Goal: Information Seeking & Learning: Learn about a topic

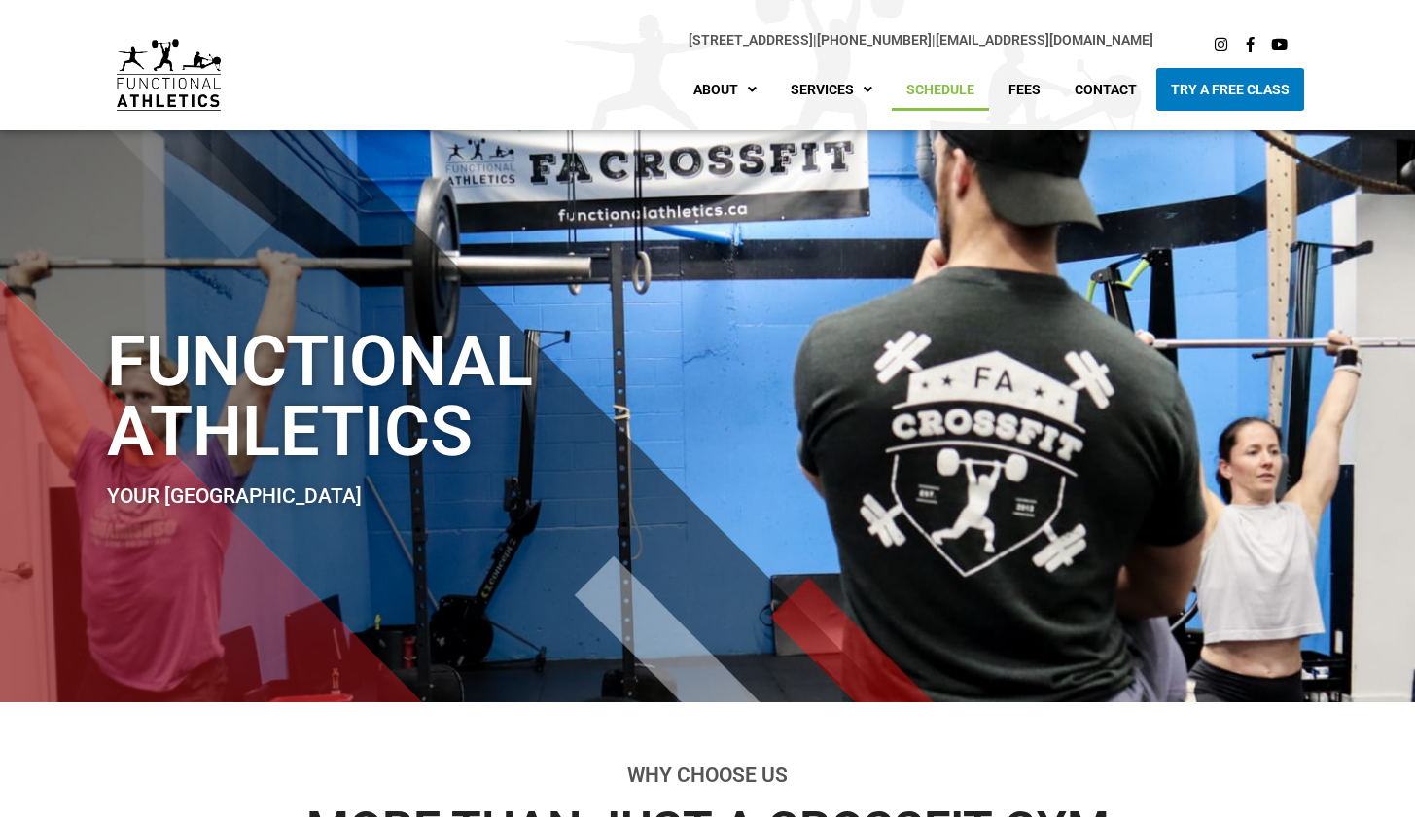
click at [984, 89] on link "Schedule" at bounding box center [940, 89] width 97 height 43
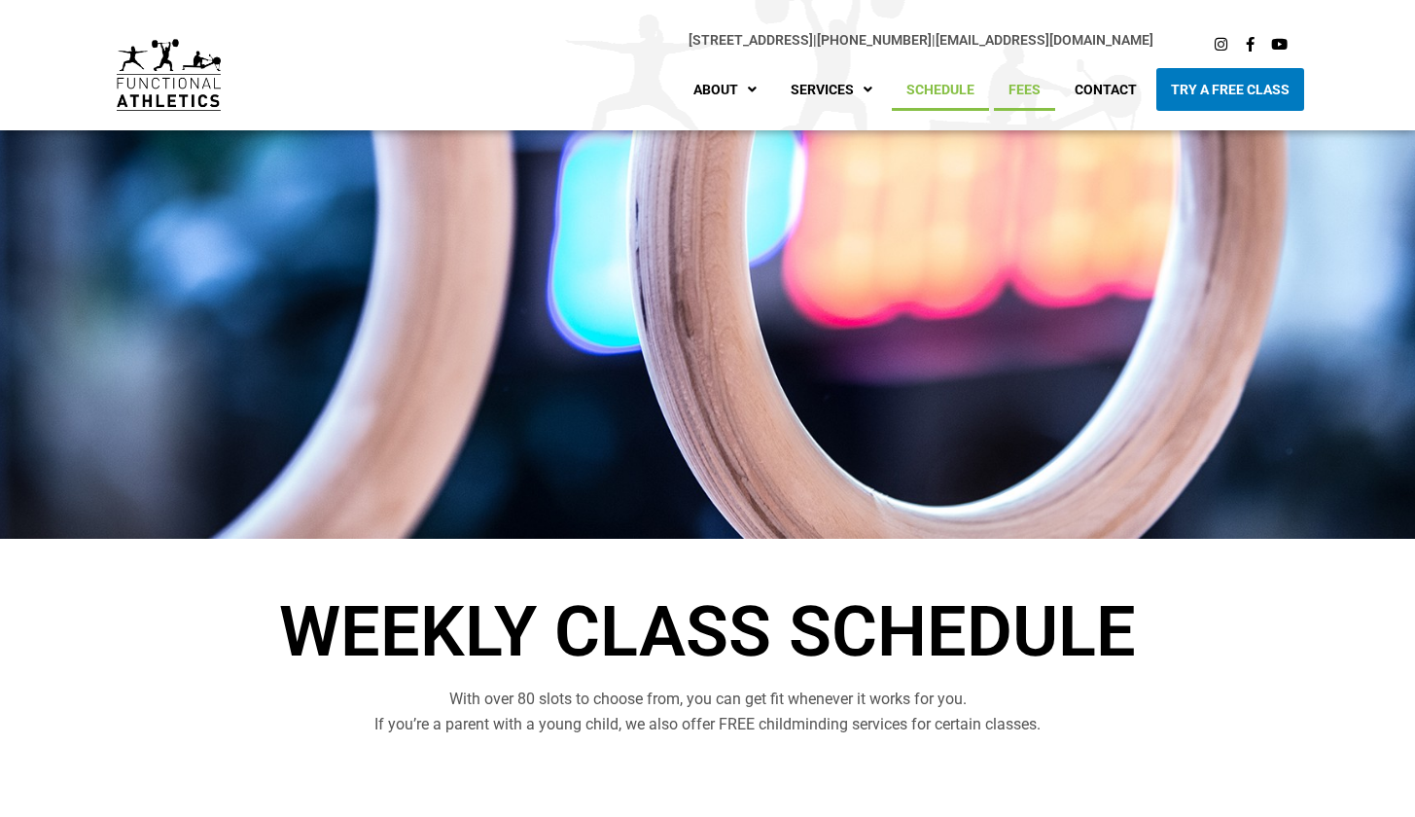
click at [1022, 99] on link "Fees" at bounding box center [1024, 89] width 61 height 43
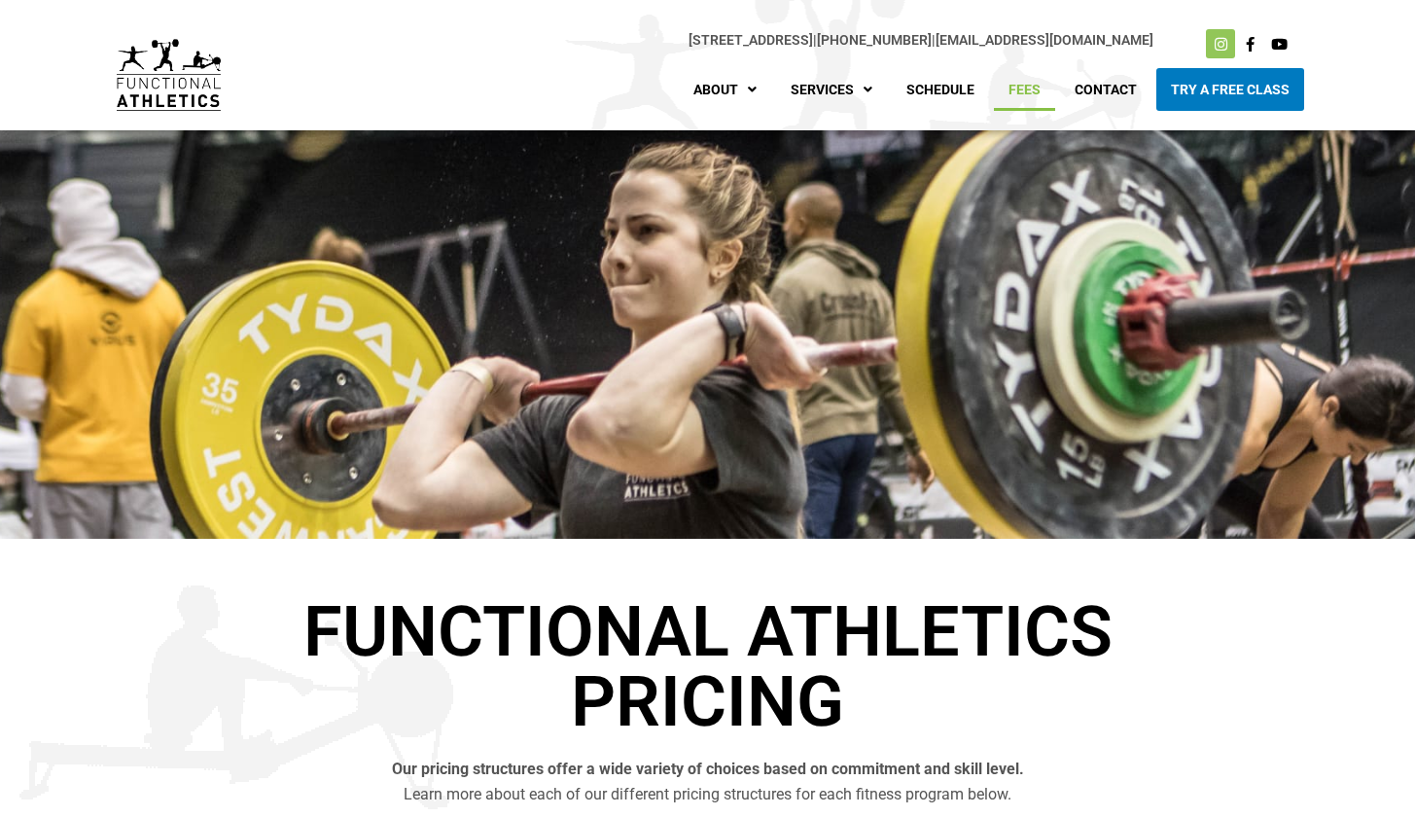
click at [1227, 40] on icon at bounding box center [1221, 44] width 15 height 15
click at [1247, 45] on icon at bounding box center [1250, 44] width 15 height 15
click at [1033, 86] on link "Fees" at bounding box center [1024, 89] width 61 height 43
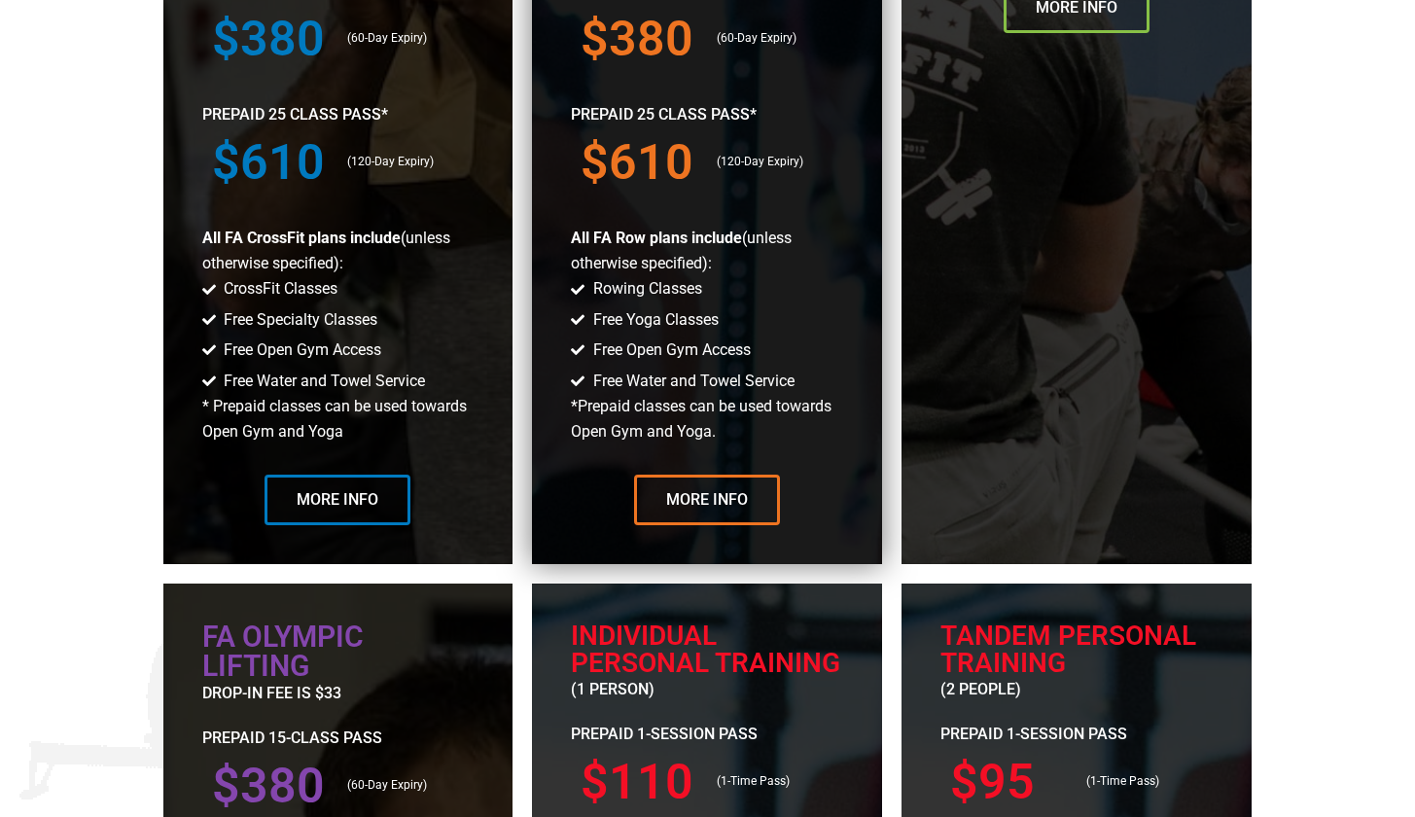
scroll to position [1465, 0]
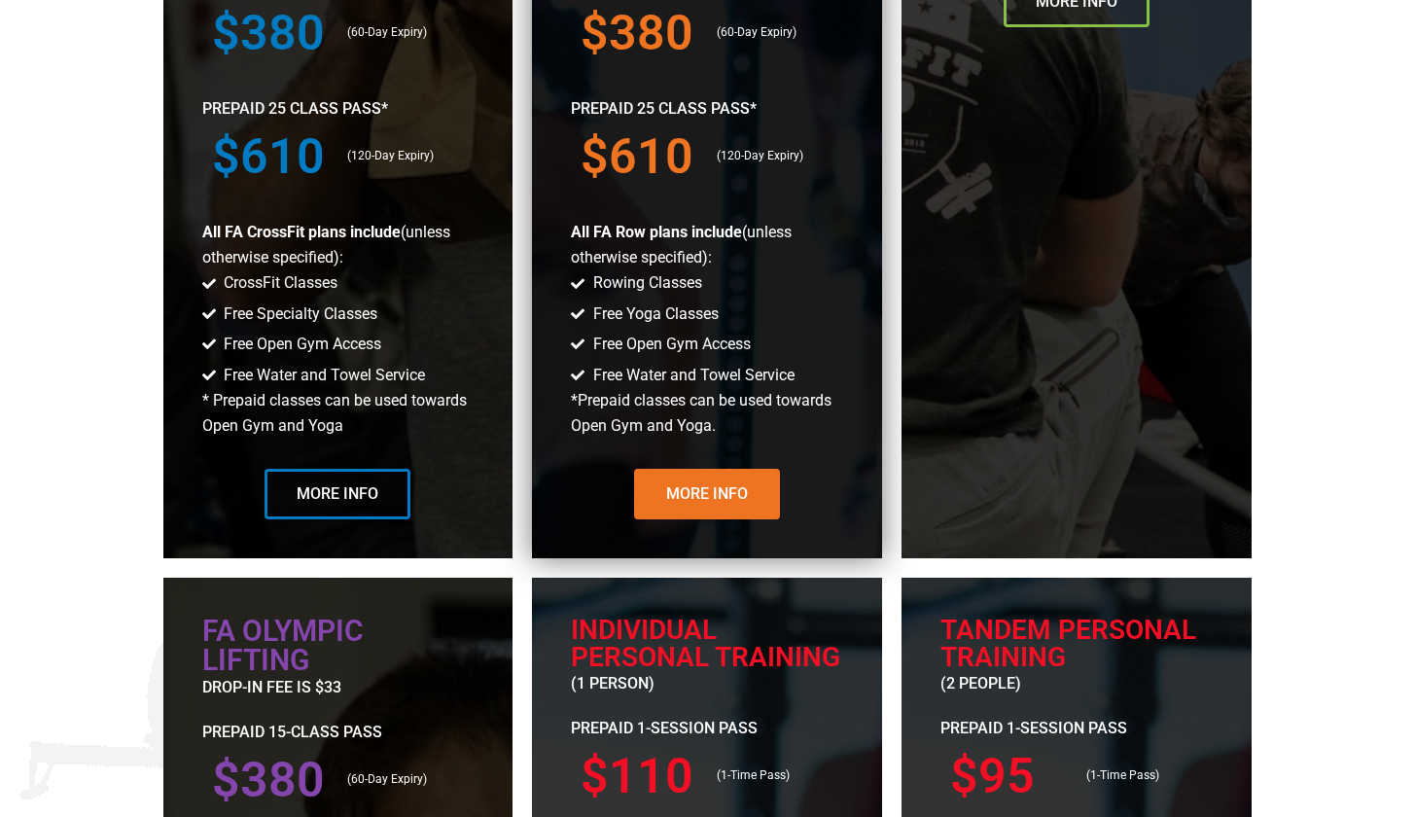
click at [723, 475] on link "More Info" at bounding box center [707, 494] width 146 height 51
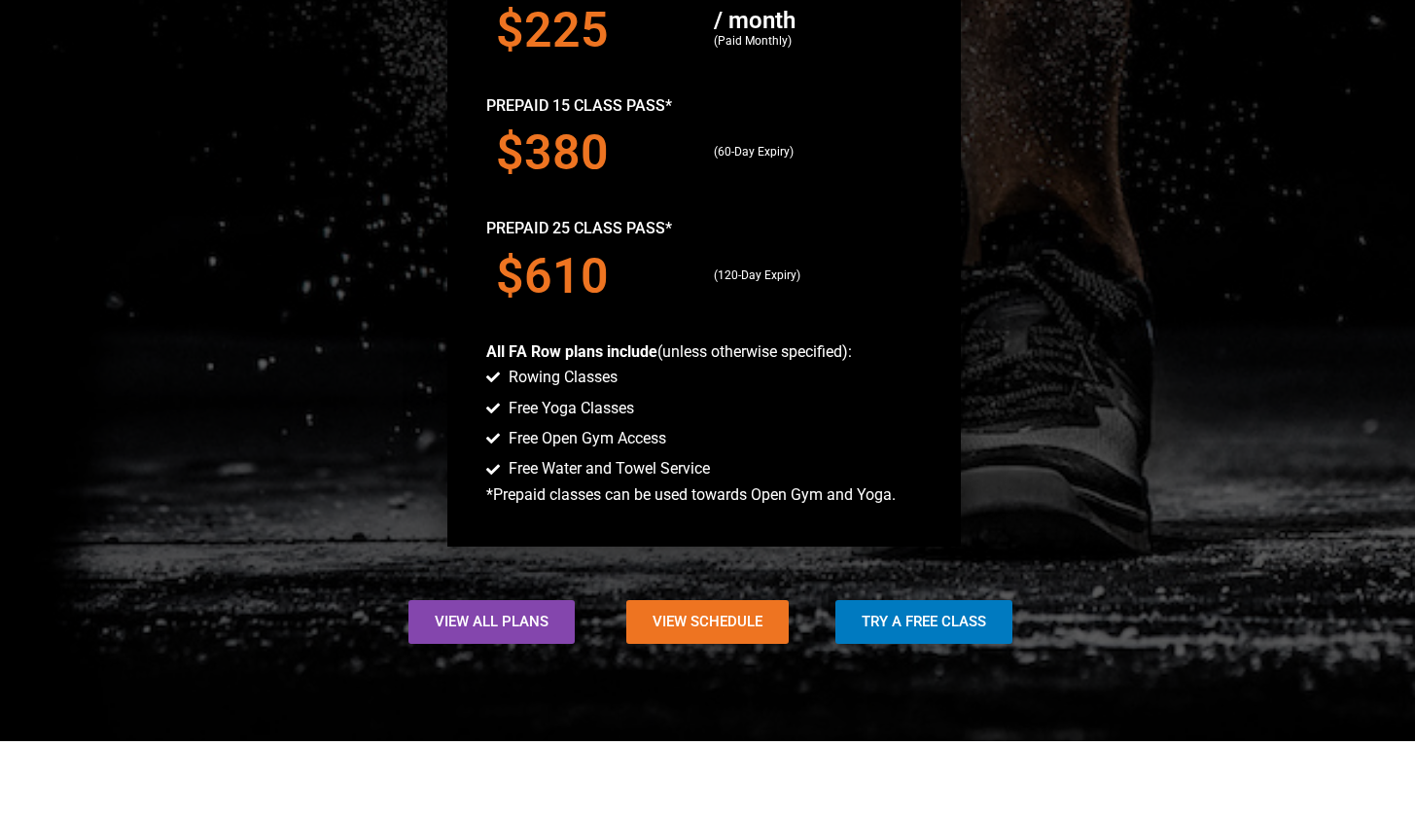
scroll to position [1795, 0]
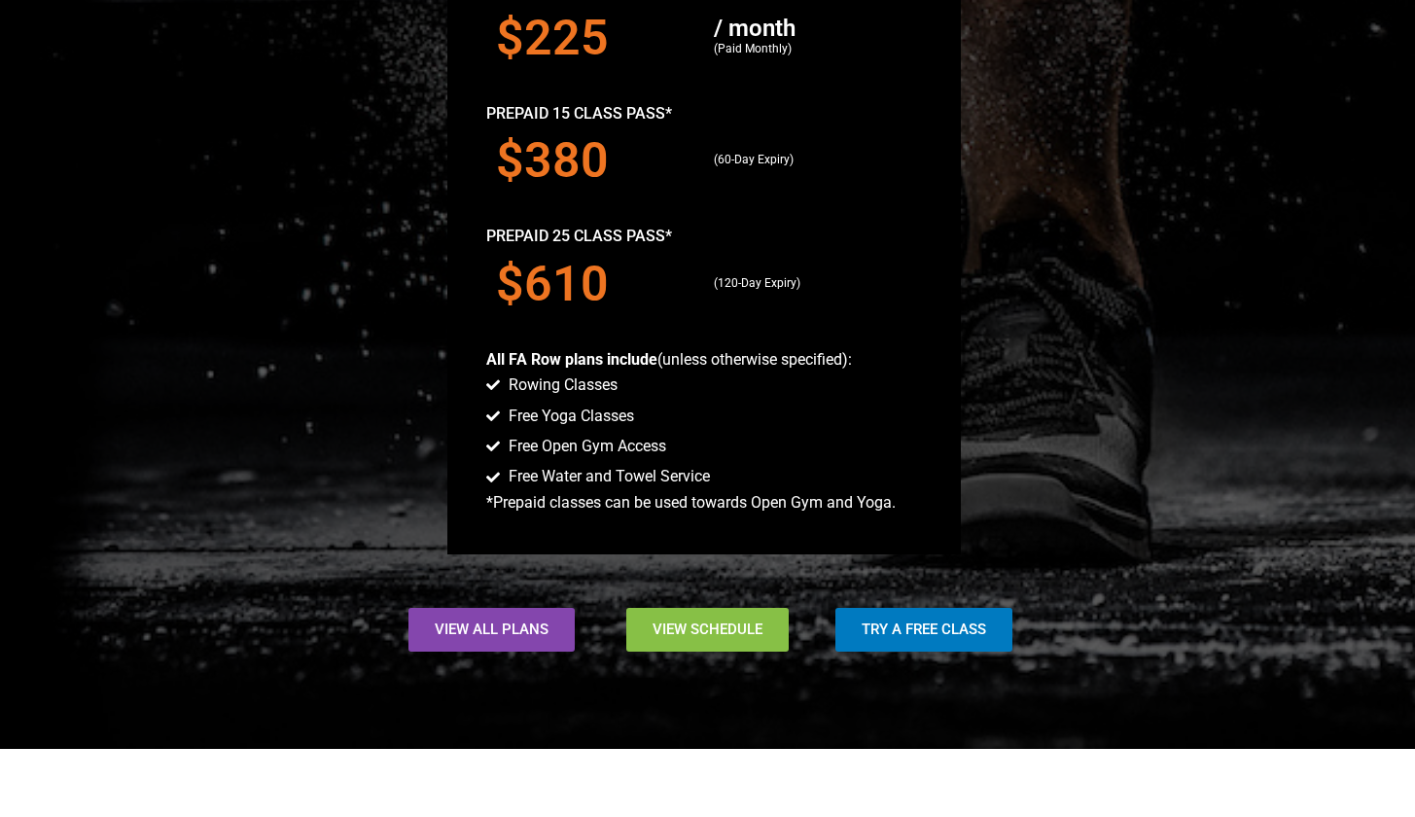
click at [730, 623] on span "View Schedule" at bounding box center [708, 630] width 110 height 15
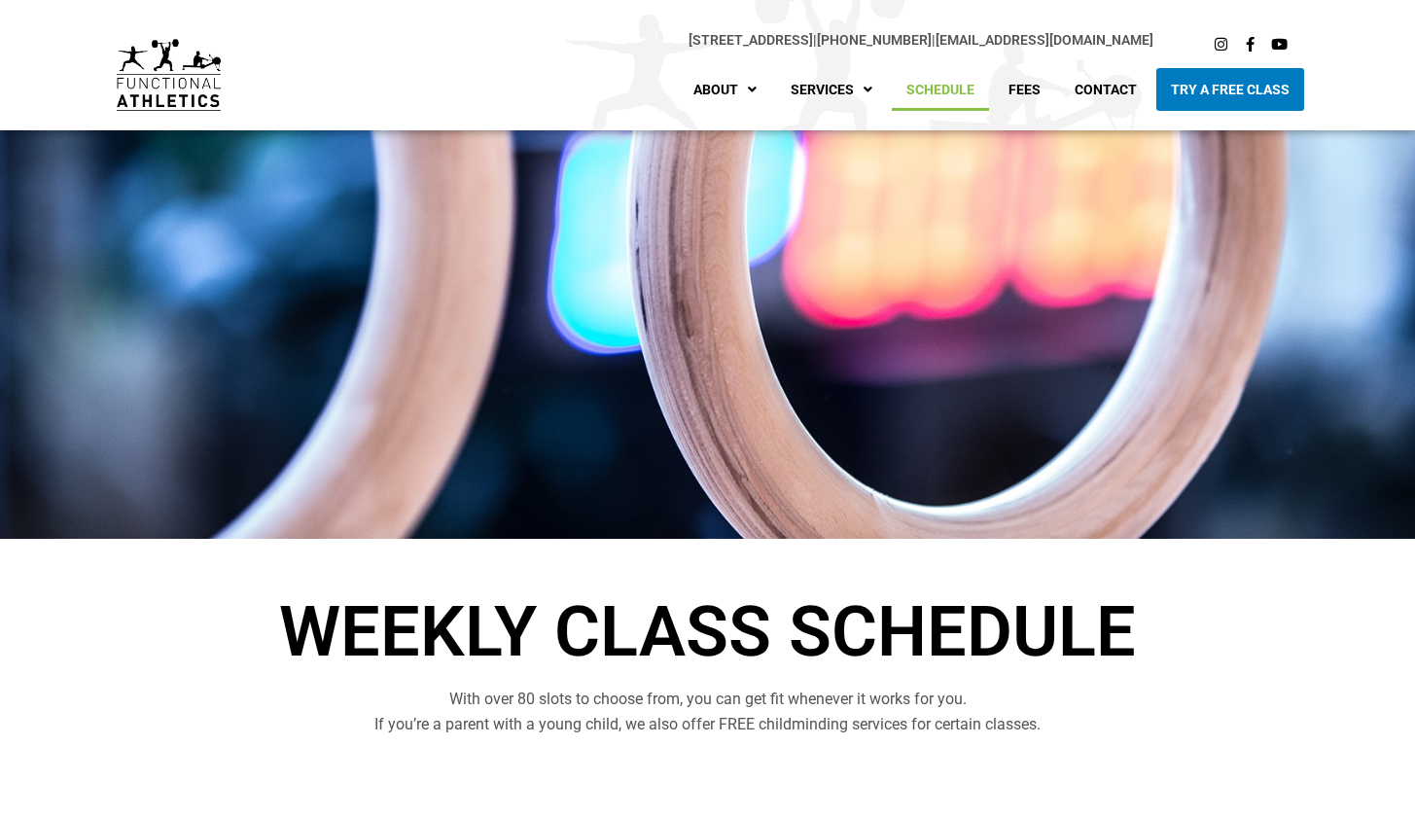
click at [938, 80] on link "Schedule" at bounding box center [940, 89] width 97 height 43
